Goal: Information Seeking & Learning: Learn about a topic

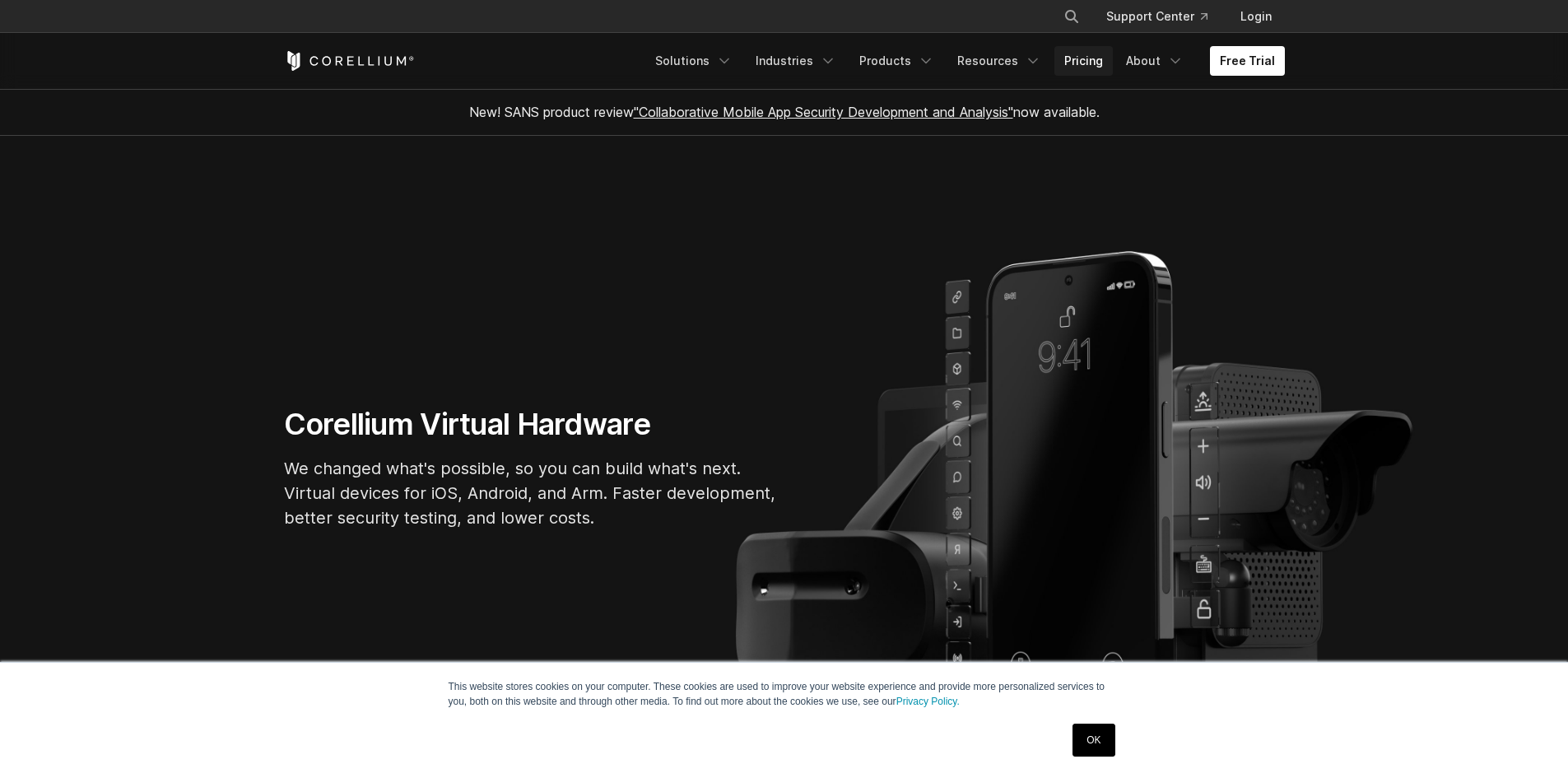
drag, startPoint x: 1116, startPoint y: 61, endPoint x: 1103, endPoint y: 62, distance: 13.0
click at [1113, 61] on link "Pricing" at bounding box center [1083, 60] width 59 height 29
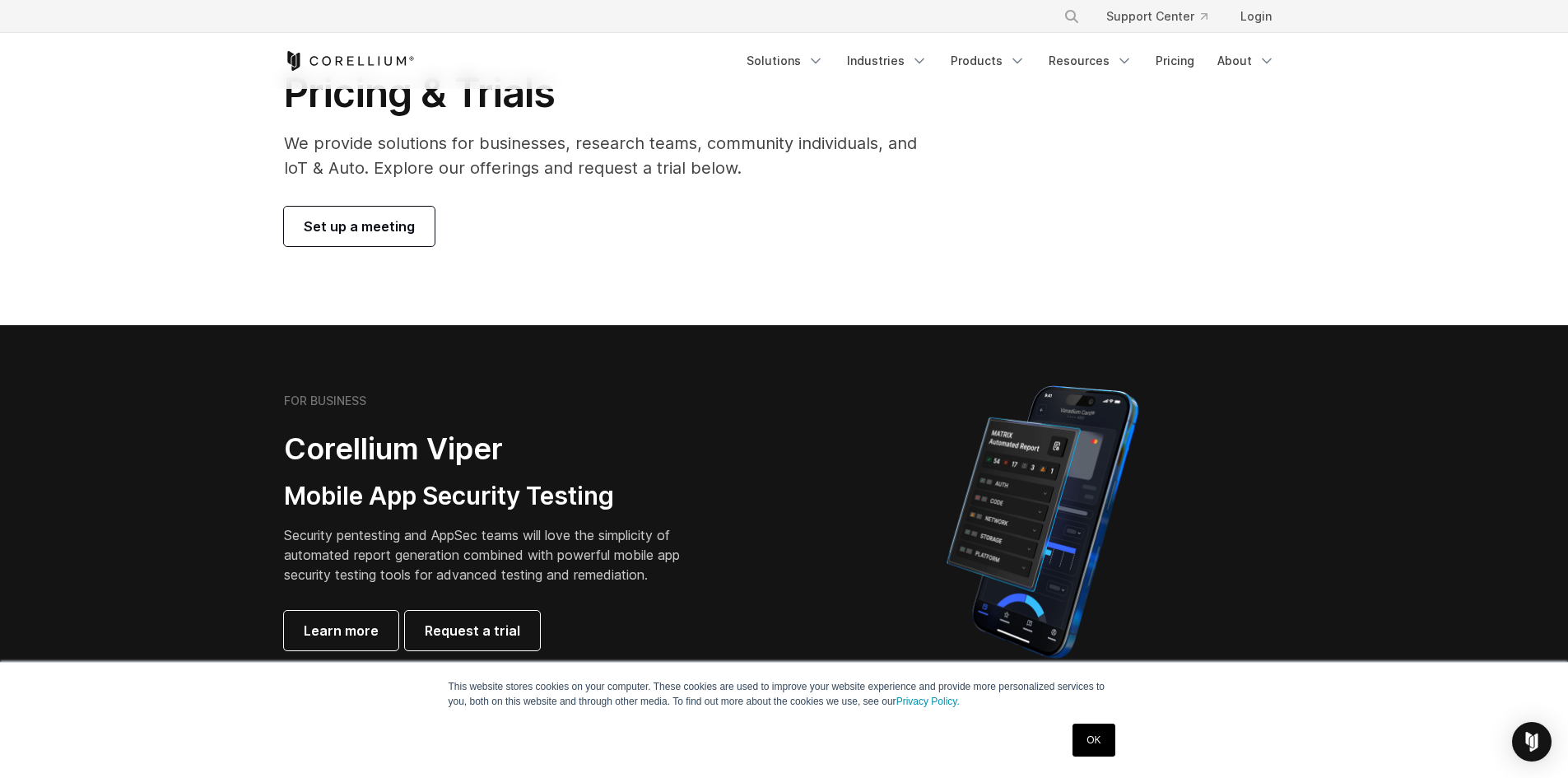
scroll to position [329, 0]
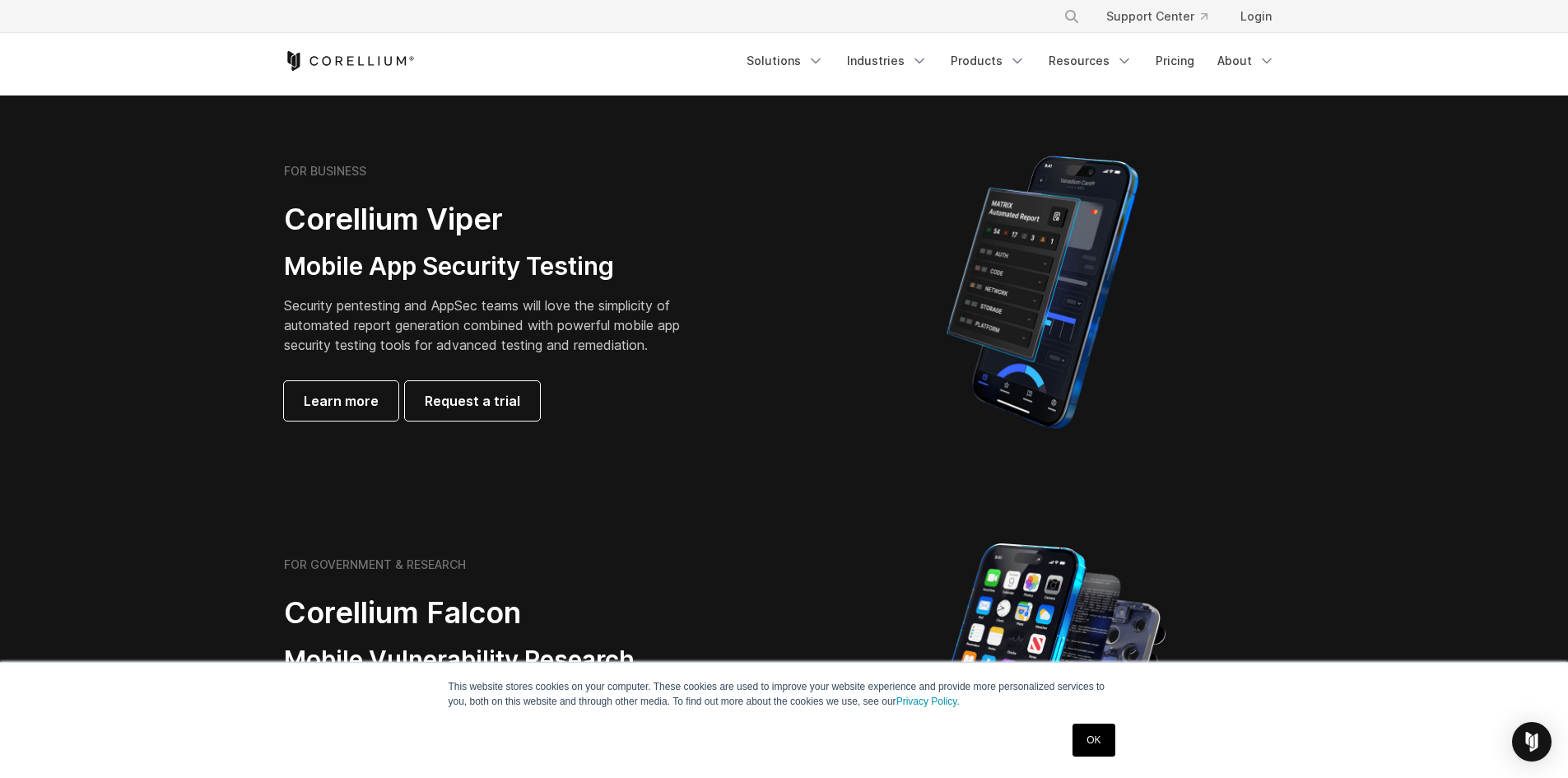
click at [1097, 740] on link "OK" at bounding box center [1093, 739] width 42 height 33
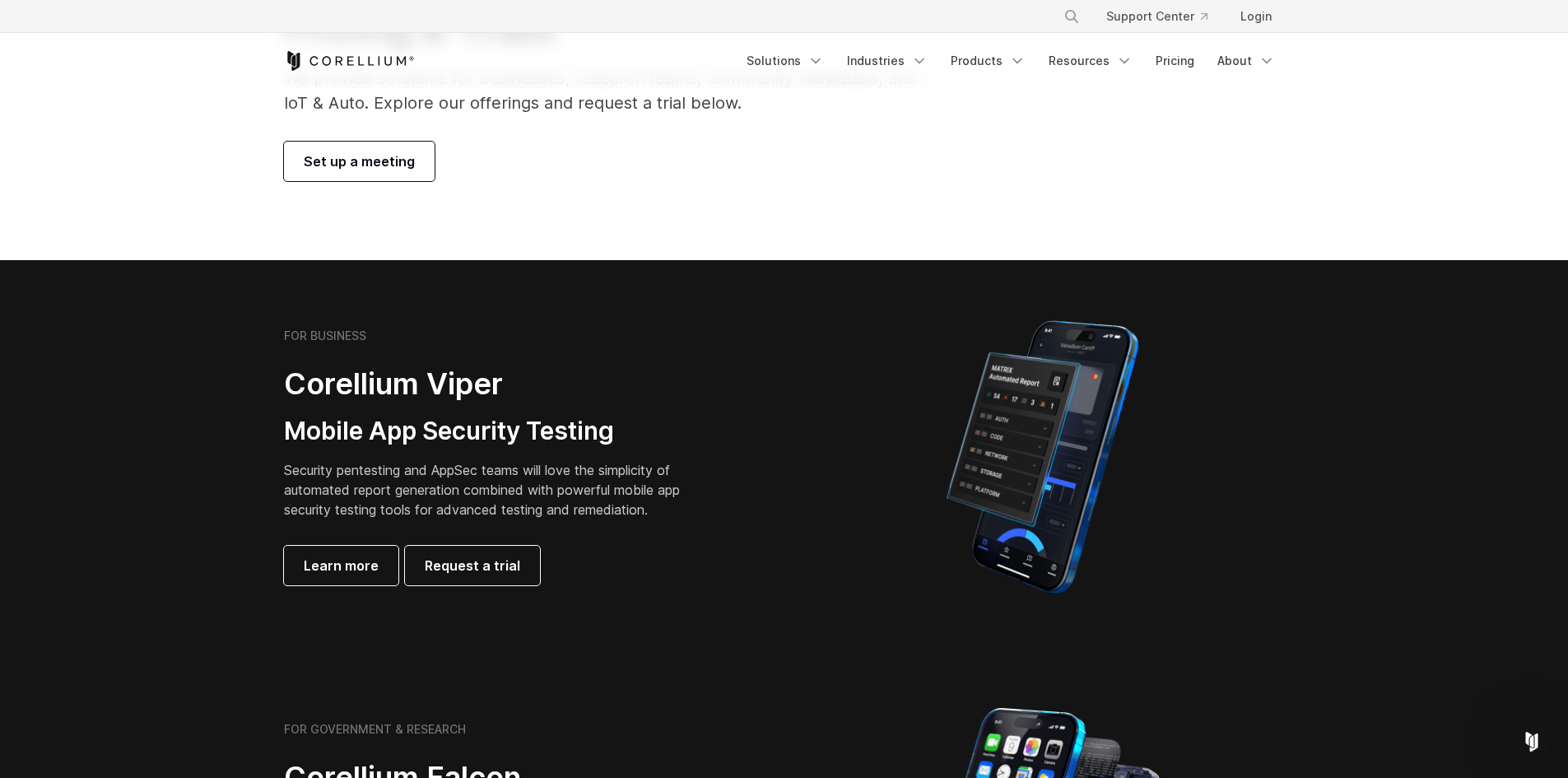
scroll to position [0, 0]
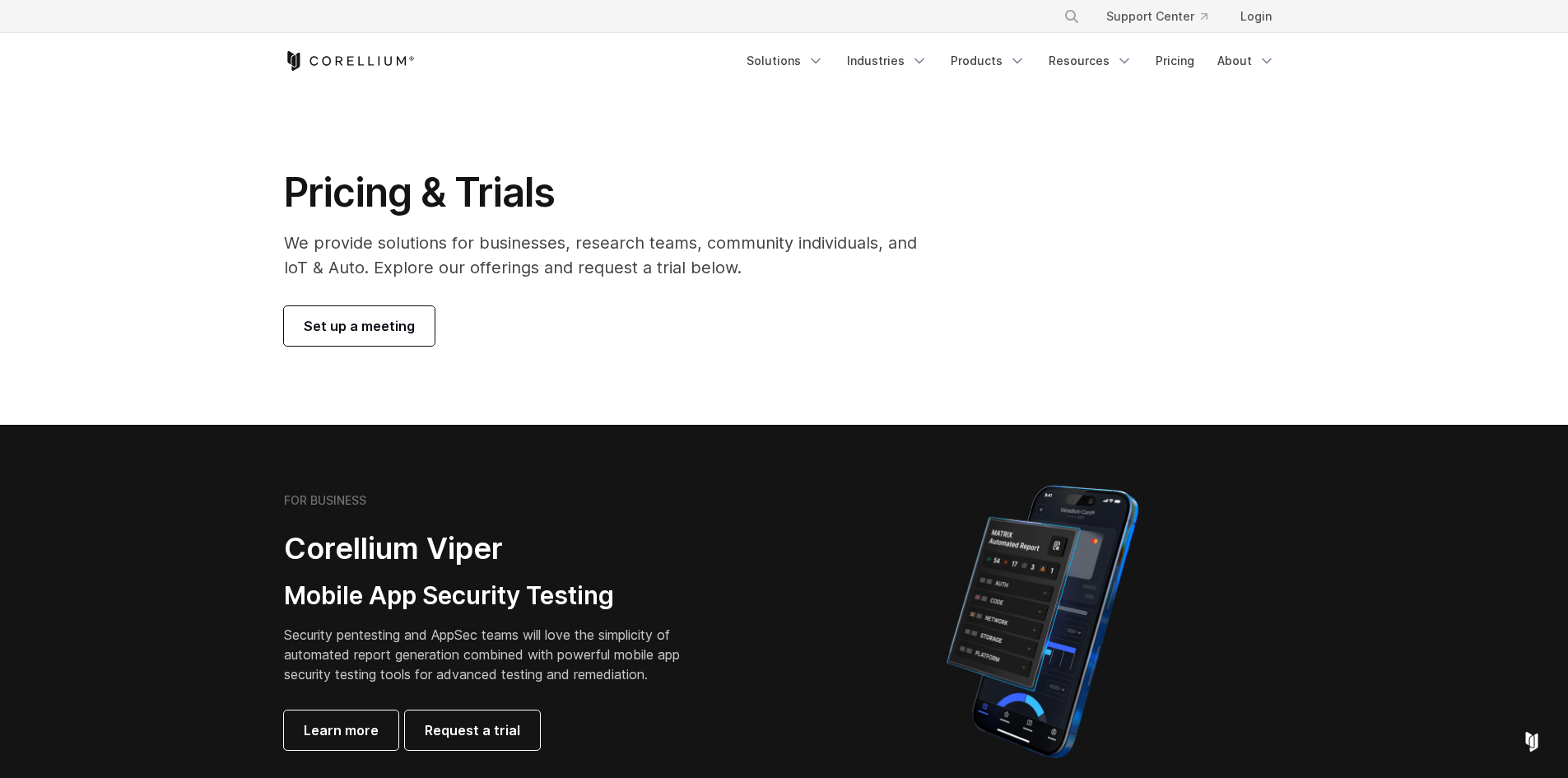
drag, startPoint x: 319, startPoint y: 162, endPoint x: 792, endPoint y: 282, distance: 488.0
click at [792, 282] on section "Pricing & Trials We provide solutions for businesses, research teams, community…" at bounding box center [784, 257] width 1568 height 336
click at [787, 298] on div "Pricing & Trials We provide solutions for businesses, research teams, community…" at bounding box center [612, 257] width 689 height 178
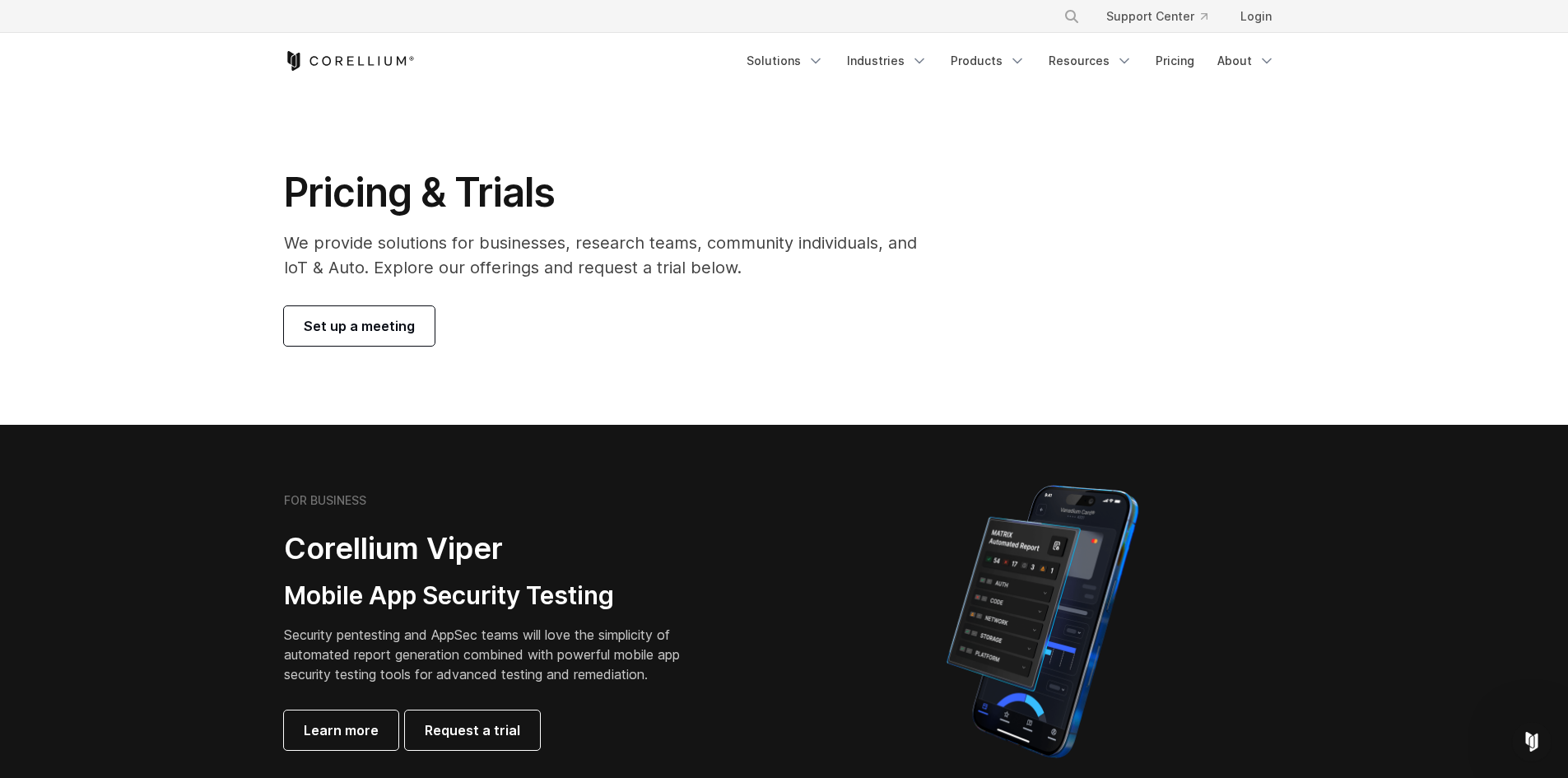
click at [772, 309] on div "Set up a meeting" at bounding box center [612, 325] width 656 height 39
drag, startPoint x: 289, startPoint y: 185, endPoint x: 928, endPoint y: 386, distance: 669.9
click at [928, 386] on section "Pricing & Trials We provide solutions for businesses, research teams, community…" at bounding box center [784, 257] width 1568 height 336
click at [867, 332] on div "Set up a meeting" at bounding box center [612, 325] width 656 height 39
drag, startPoint x: 864, startPoint y: 333, endPoint x: 849, endPoint y: 337, distance: 15.5
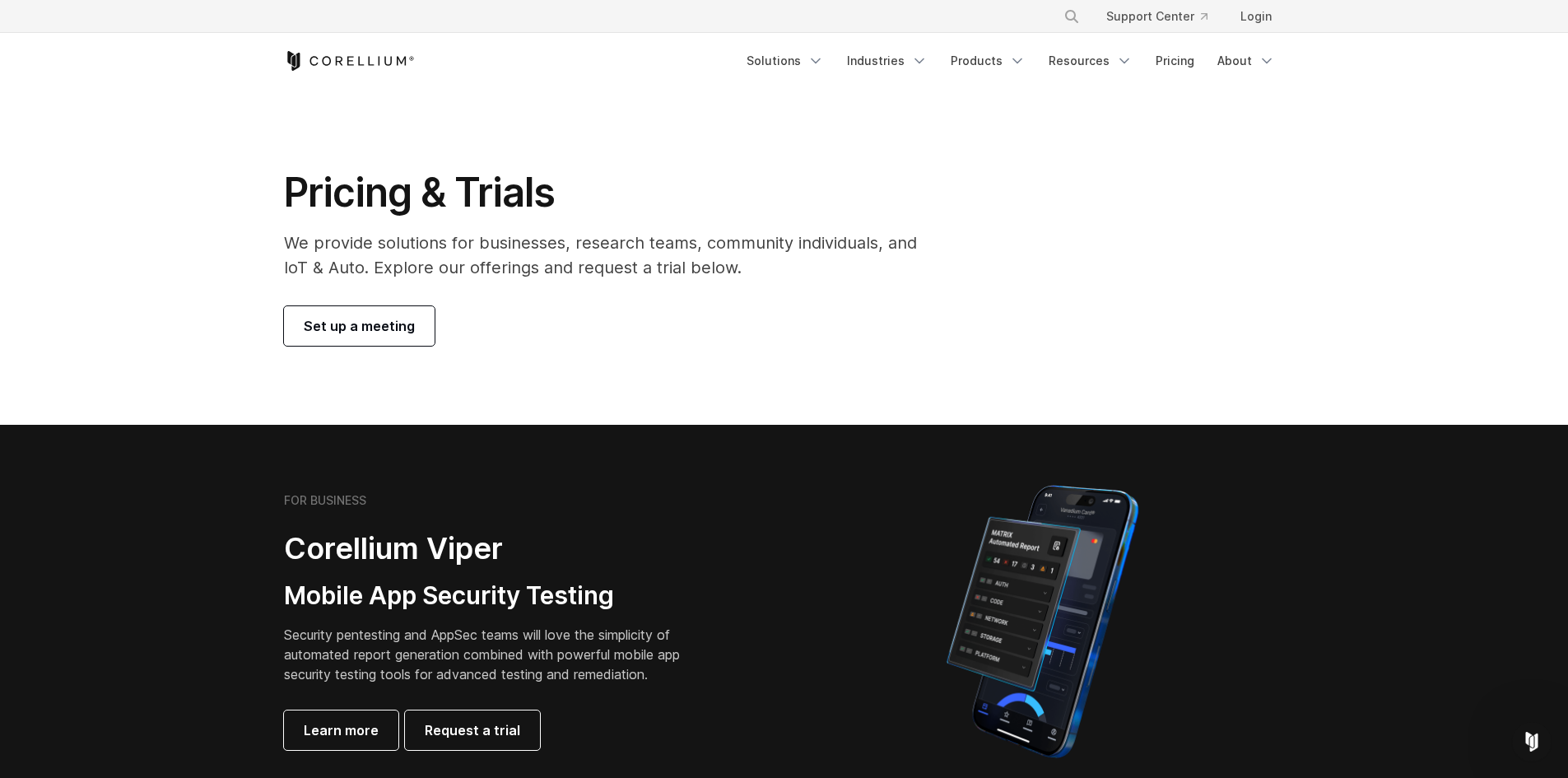
click at [861, 333] on div "Set up a meeting" at bounding box center [612, 325] width 656 height 39
drag, startPoint x: 574, startPoint y: 330, endPoint x: 107, endPoint y: 133, distance: 506.9
click at [49, 126] on section "Pricing & Trials We provide solutions for businesses, research teams, community…" at bounding box center [784, 257] width 1568 height 336
click at [792, 262] on p "We provide solutions for businesses, research teams, community individuals, and…" at bounding box center [612, 255] width 656 height 49
click at [738, 300] on div "Pricing & Trials We provide solutions for businesses, research teams, community…" at bounding box center [612, 257] width 689 height 178
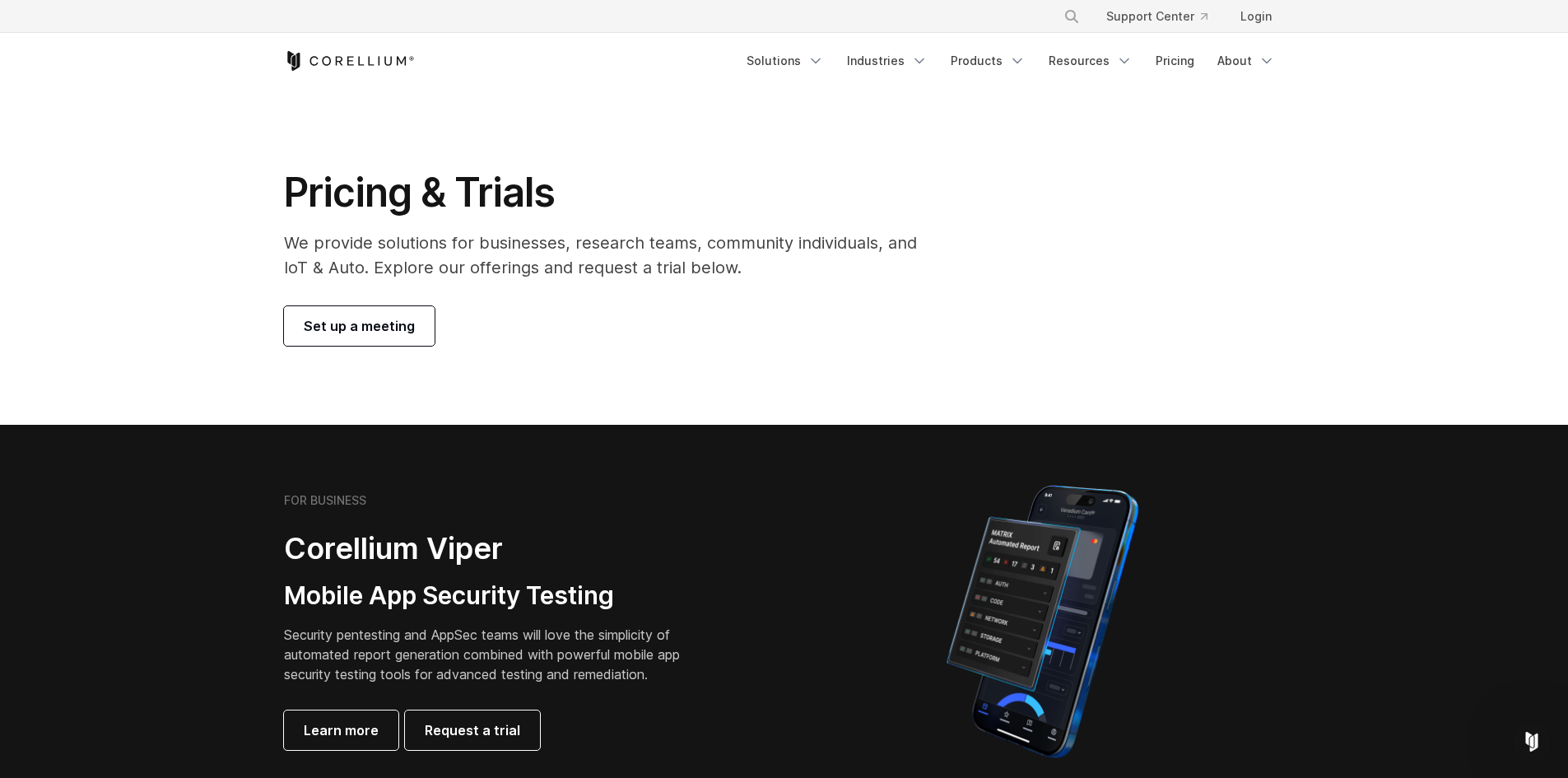
drag, startPoint x: 288, startPoint y: 184, endPoint x: 648, endPoint y: 335, distance: 390.4
click at [648, 335] on div "Pricing & Trials We provide solutions for businesses, research teams, community…" at bounding box center [612, 257] width 689 height 178
click at [648, 335] on div "Set up a meeting" at bounding box center [612, 325] width 656 height 39
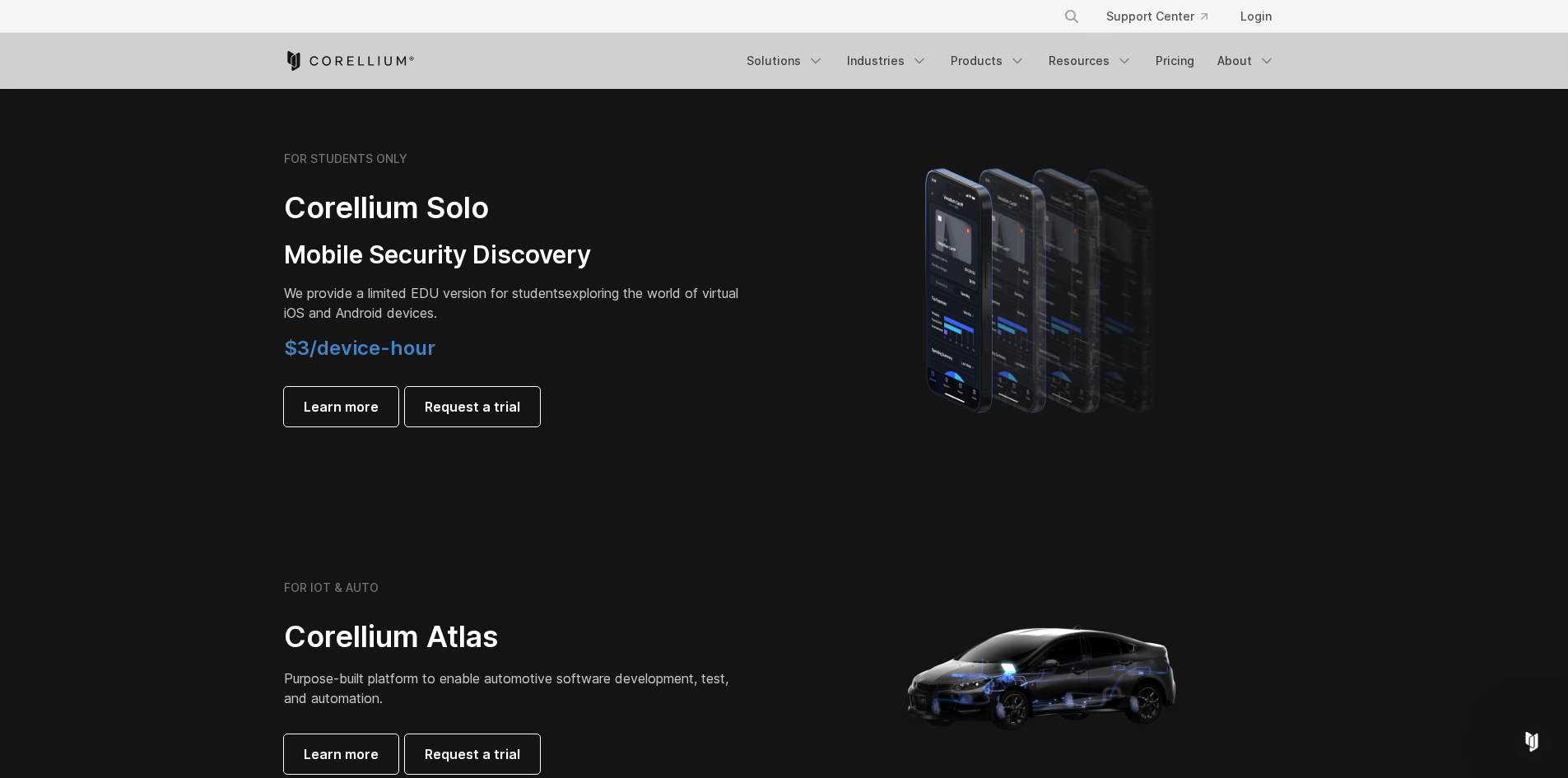
scroll to position [1152, 0]
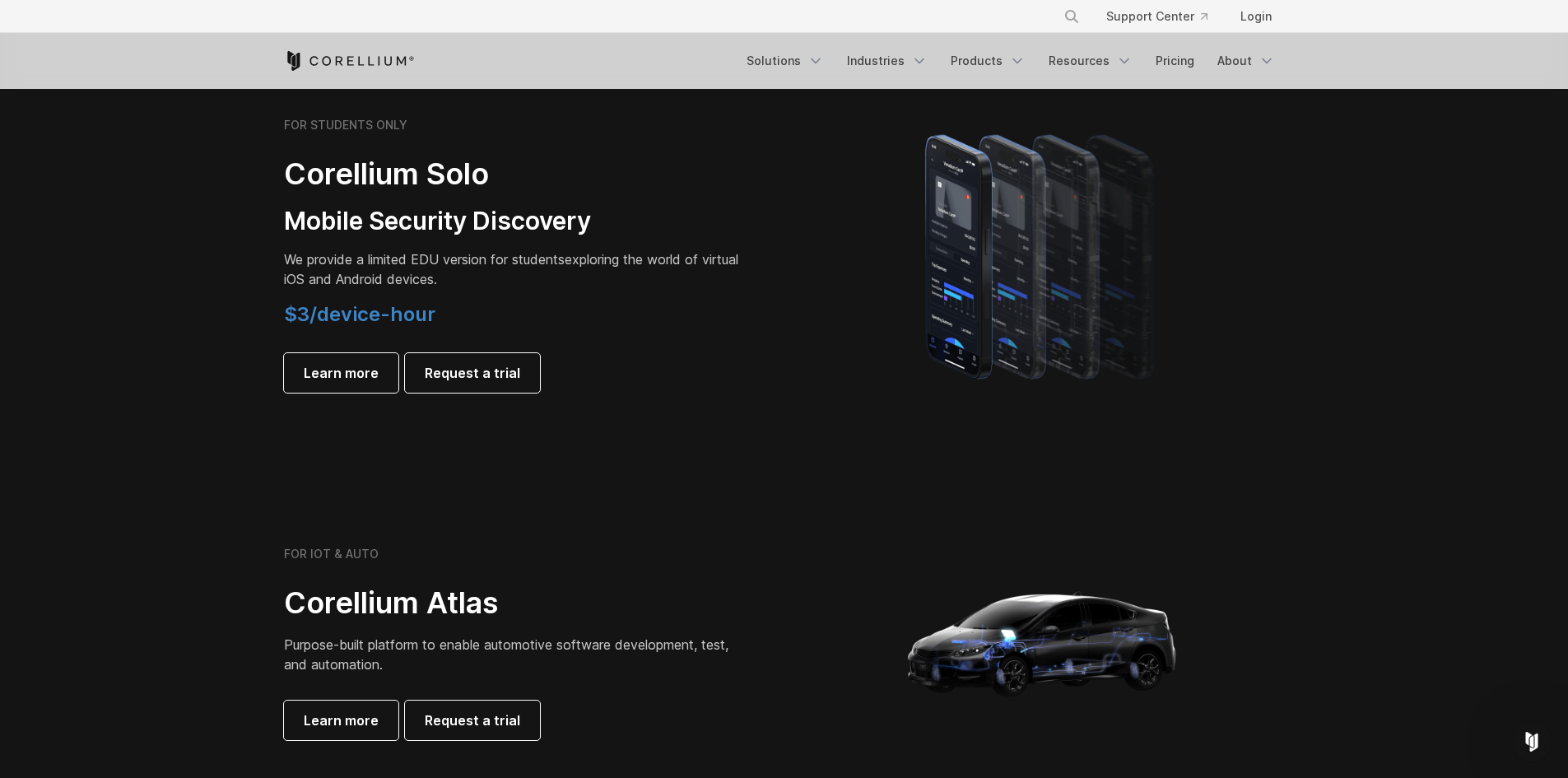
drag, startPoint x: 272, startPoint y: 144, endPoint x: 671, endPoint y: 343, distance: 445.9
click at [671, 343] on div "FOR STUDENTS ONLY Corellium Solo Mobile Security Discovery We provide a limited…" at bounding box center [526, 255] width 517 height 275
click at [671, 345] on div "$3/device-hour Learn more Request a trial" at bounding box center [515, 347] width 461 height 91
click at [354, 320] on span "$3/device-hour" at bounding box center [360, 314] width 152 height 23
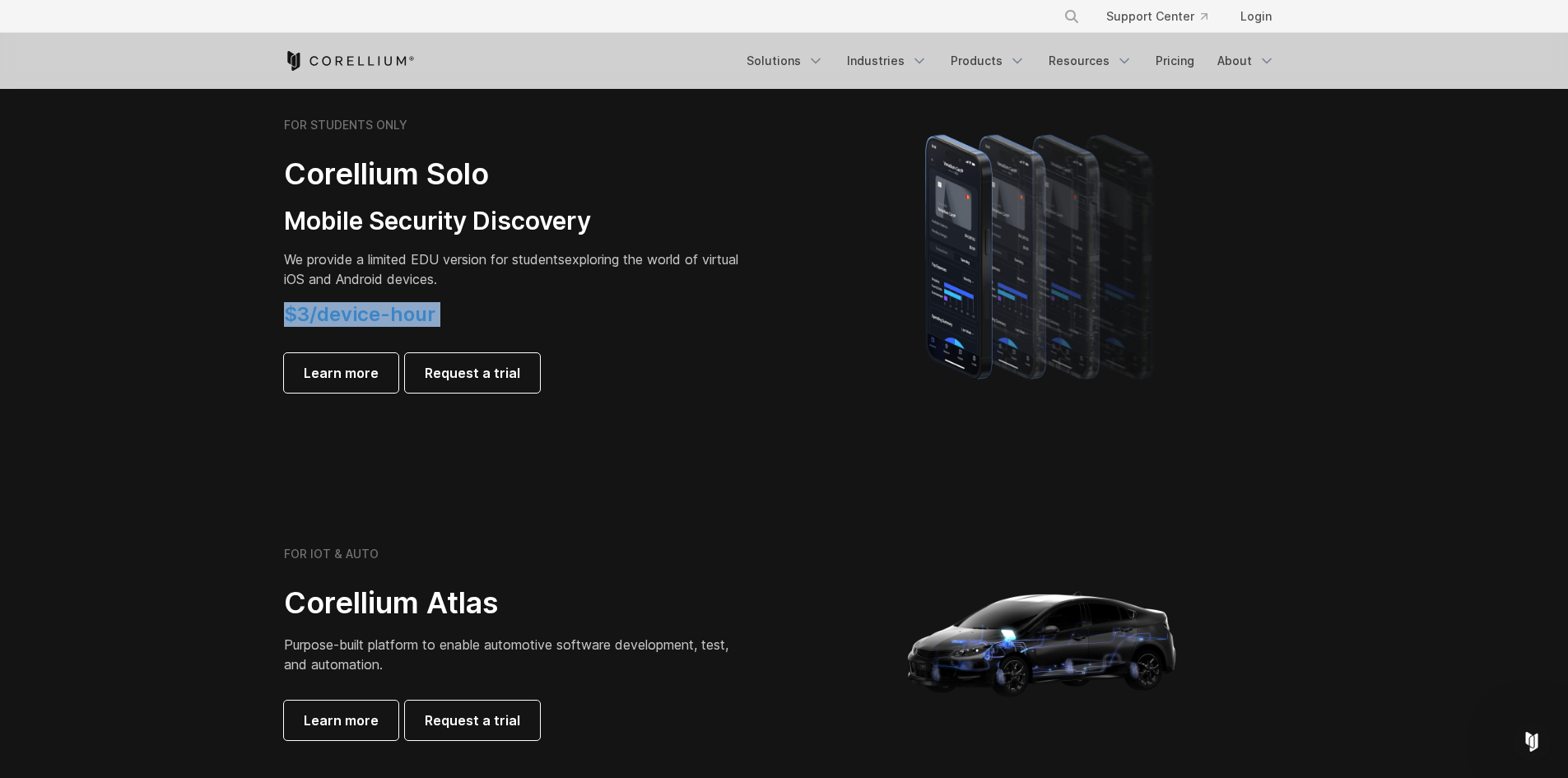
click at [354, 320] on span "$3/device-hour" at bounding box center [360, 314] width 152 height 23
click at [411, 246] on div "FOR STUDENTS ONLY Corellium Solo Mobile Security Discovery We provide a limited…" at bounding box center [515, 255] width 461 height 275
click at [427, 271] on p "We provide a limited EDU version for students exploring the world of virtual iO…" at bounding box center [515, 268] width 461 height 39
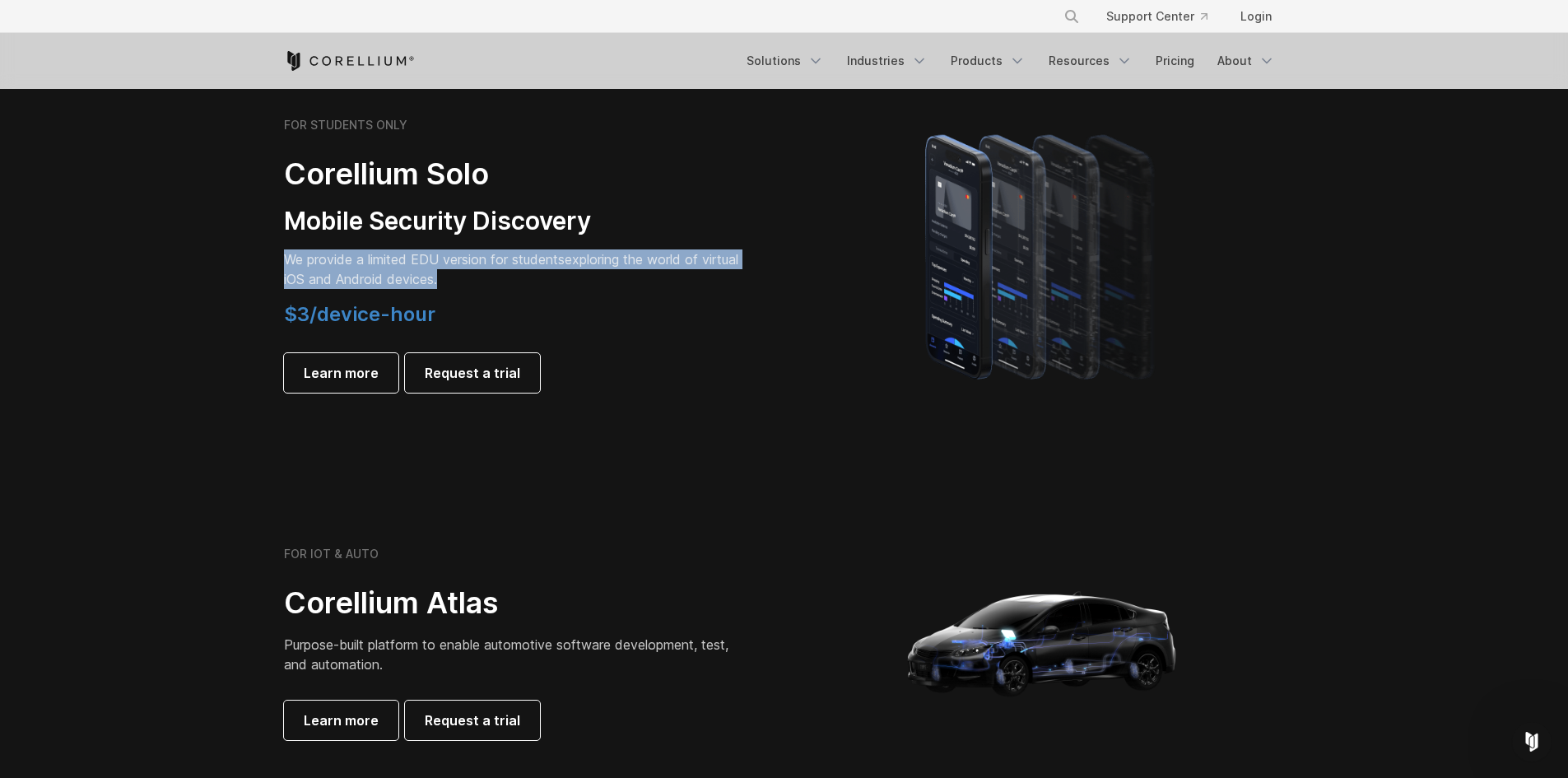
click at [427, 271] on p "We provide a limited EDU version for students exploring the world of virtual iO…" at bounding box center [515, 268] width 461 height 39
click at [439, 263] on span "We provide a limited EDU version for students" at bounding box center [424, 259] width 281 height 17
drag, startPoint x: 369, startPoint y: 263, endPoint x: 591, endPoint y: 283, distance: 222.9
click at [591, 283] on p "We provide a limited EDU version for students exploring the world of virtual iO…" at bounding box center [515, 268] width 461 height 39
click at [361, 379] on span "Learn more" at bounding box center [340, 373] width 75 height 20
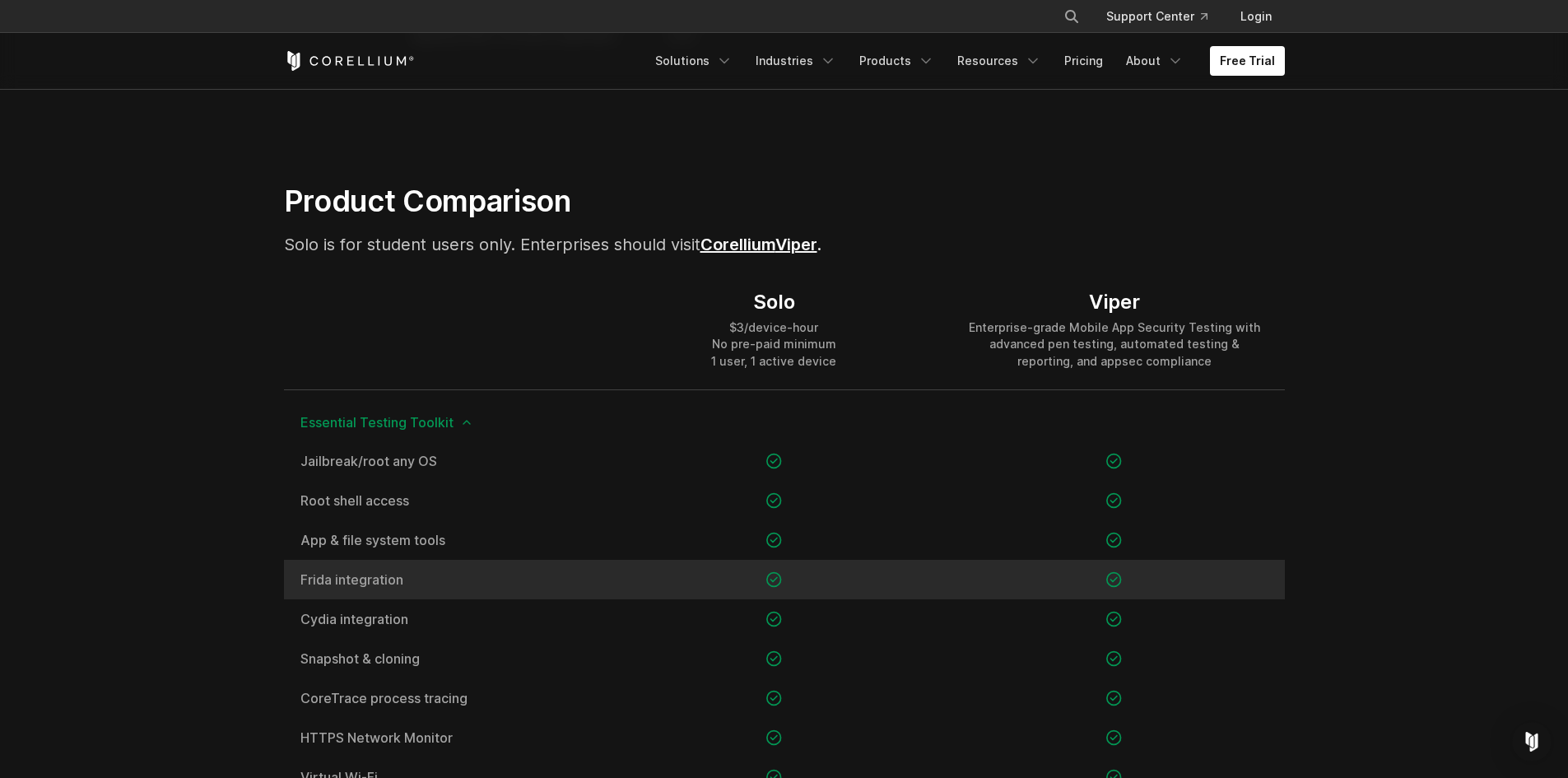
scroll to position [823, 0]
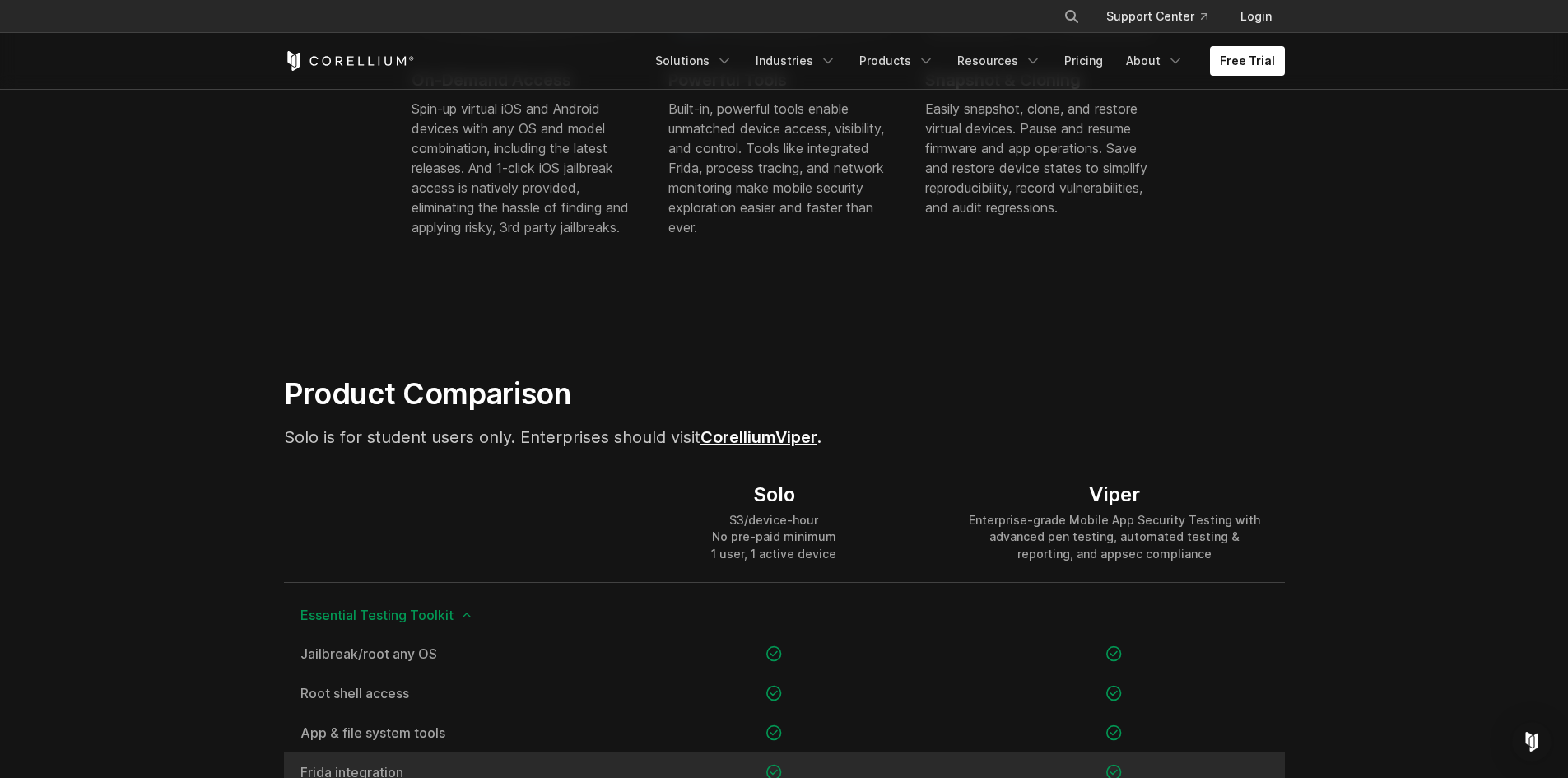
click at [836, 379] on h2 "Product Comparison" at bounding box center [612, 393] width 656 height 36
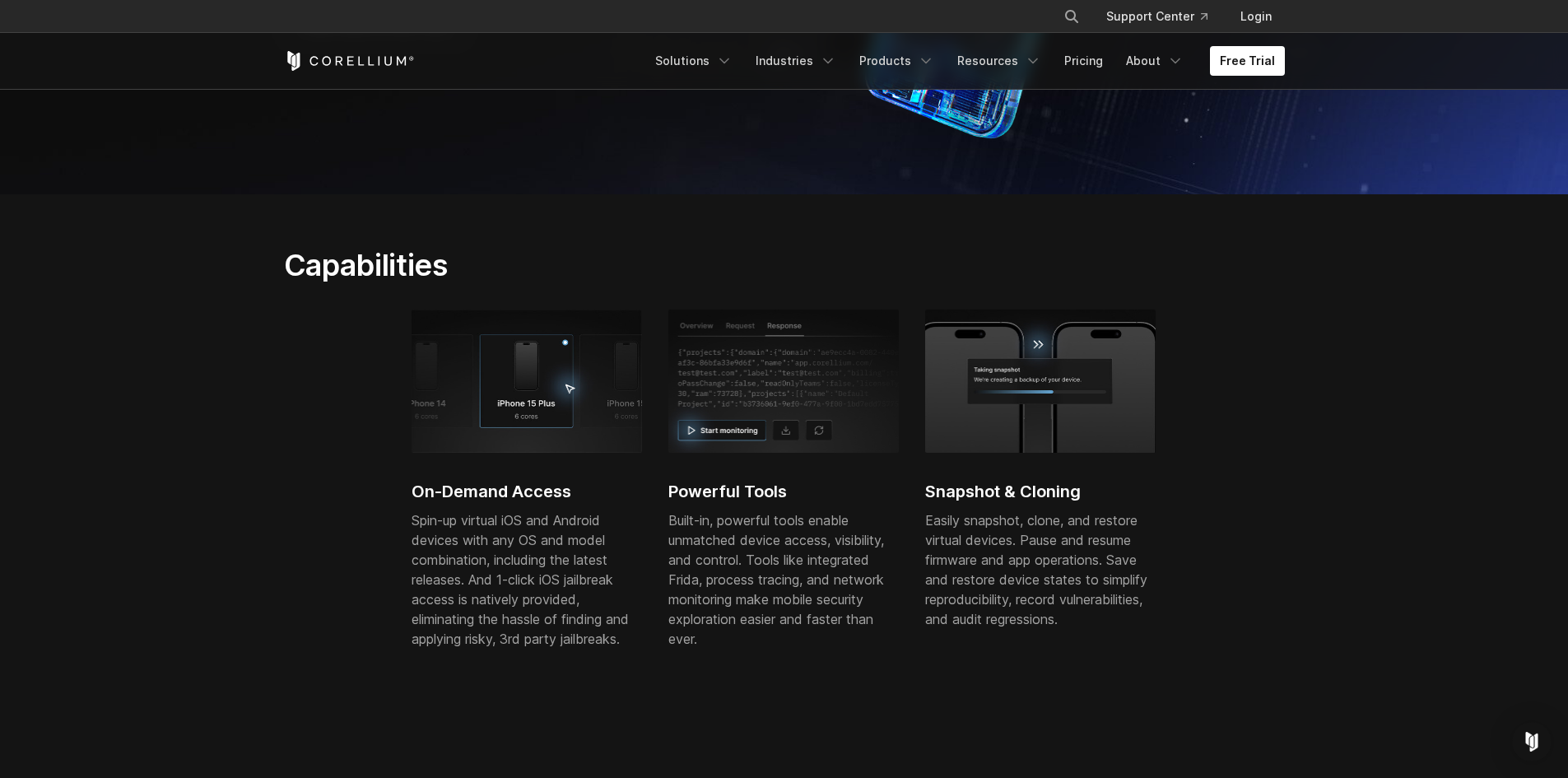
scroll to position [0, 0]
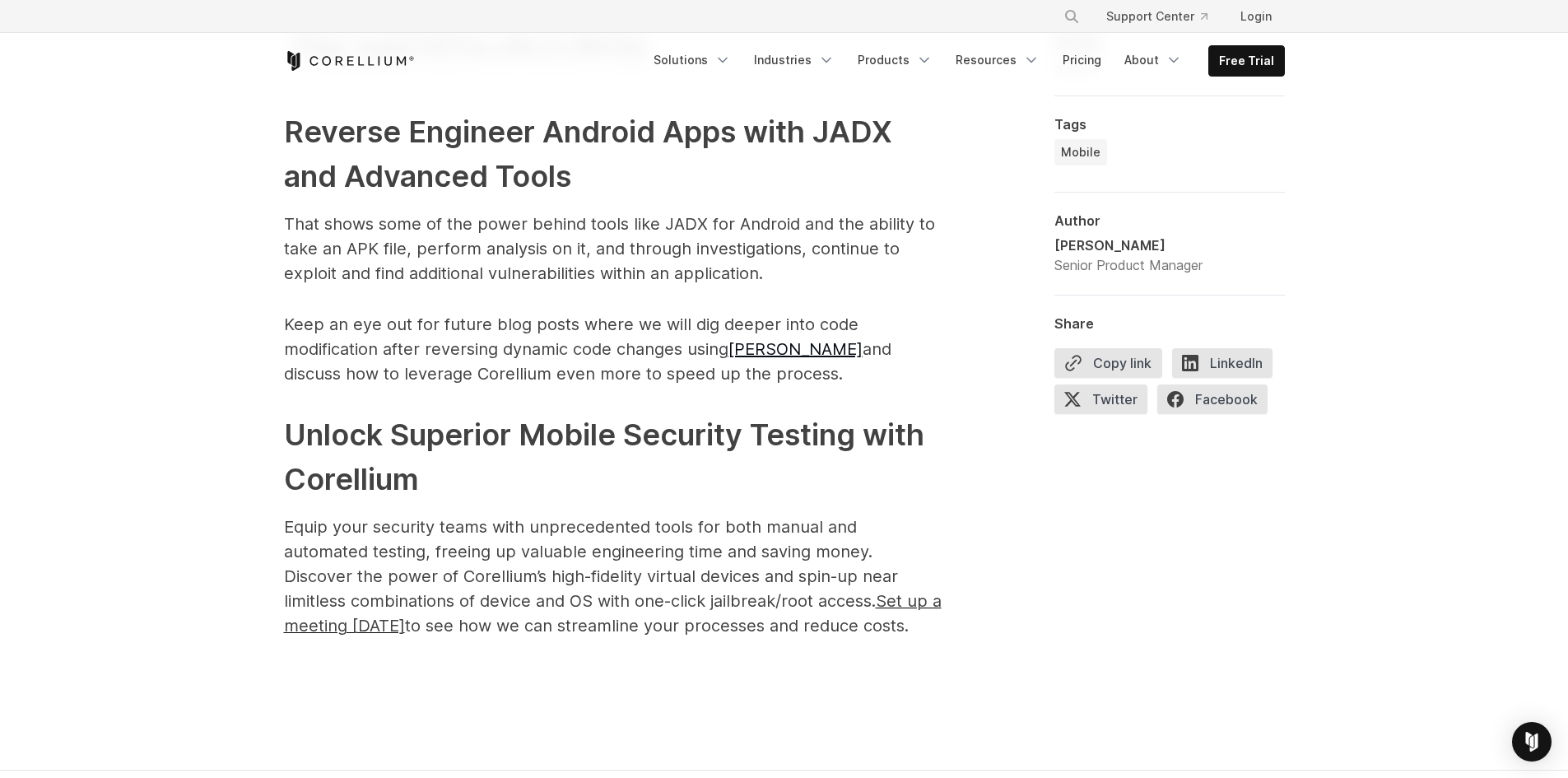
scroll to position [8147, 0]
